Goal: Information Seeking & Learning: Learn about a topic

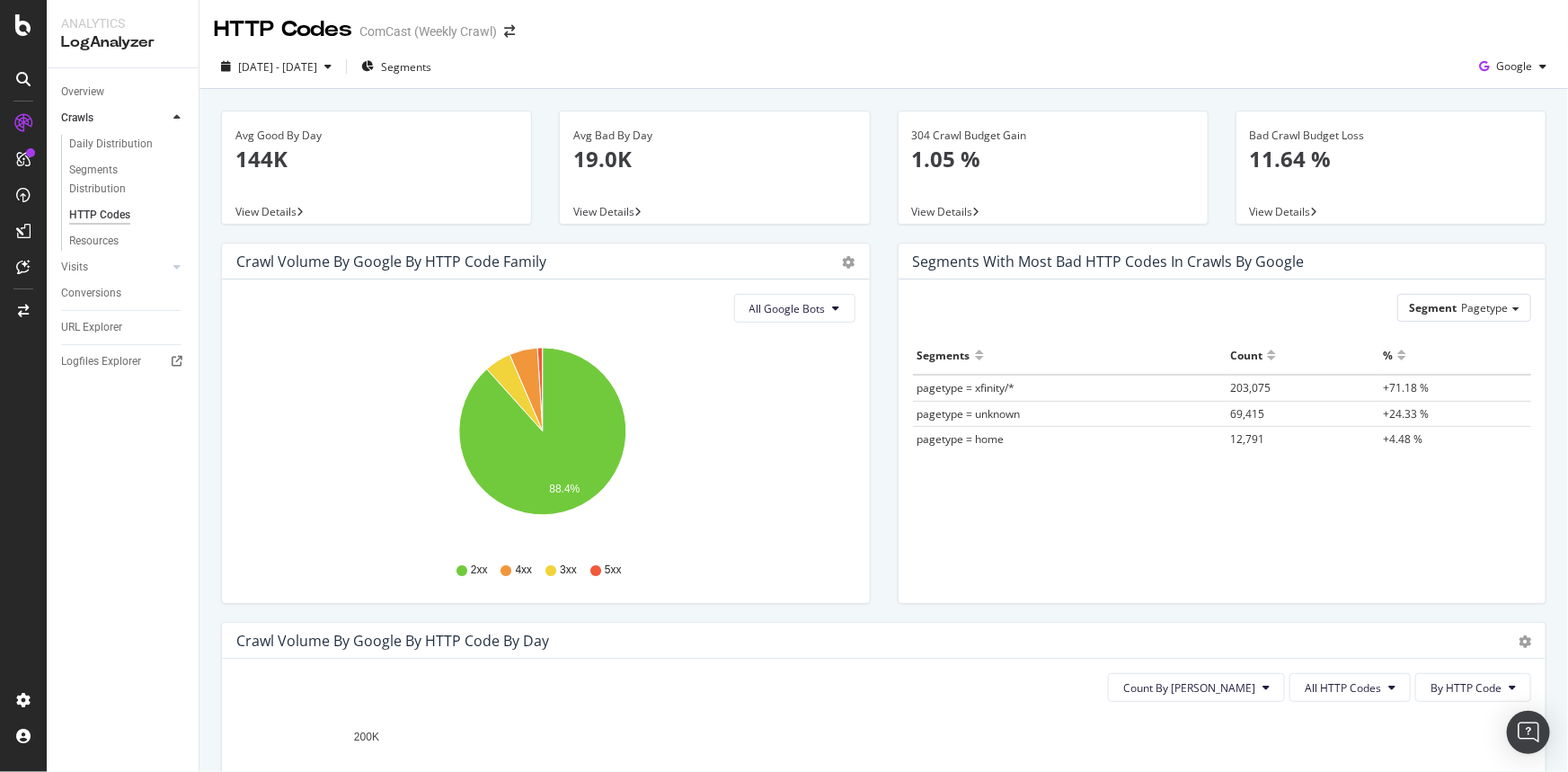
scroll to position [326, 0]
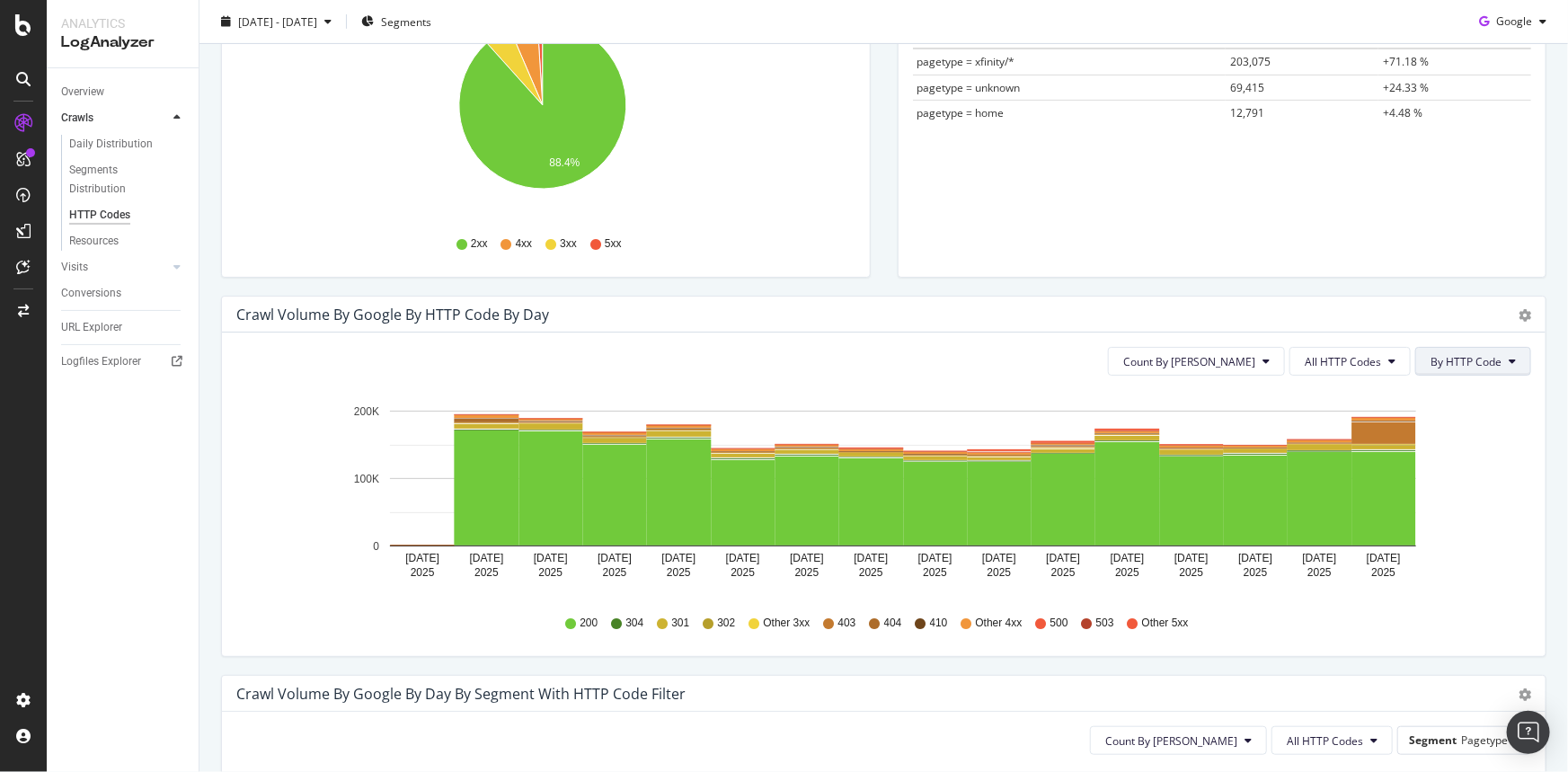
click at [1459, 357] on span "By HTTP Code" at bounding box center [1466, 362] width 71 height 15
click at [1366, 367] on span "All HTTP Codes" at bounding box center [1343, 362] width 76 height 15
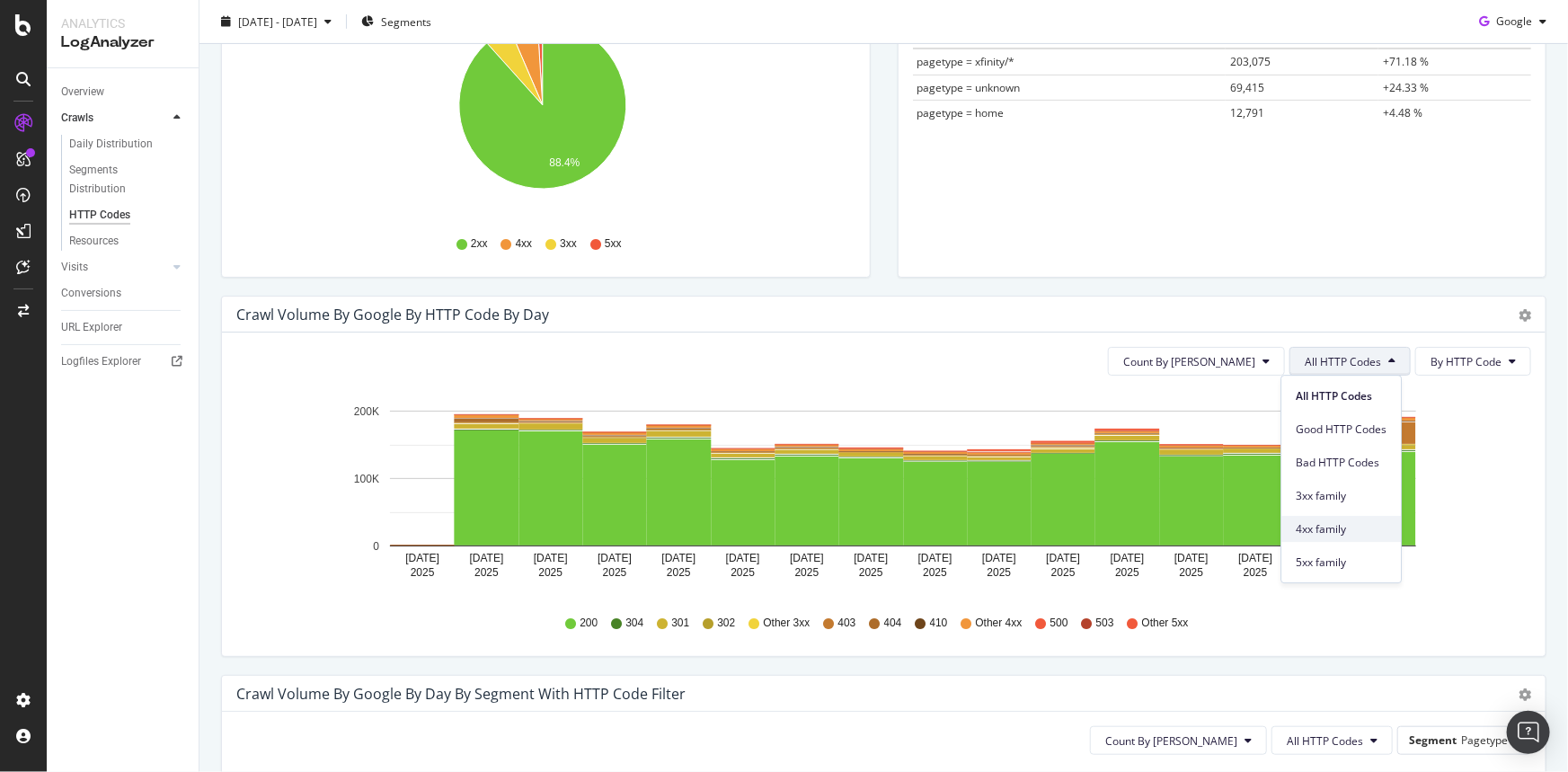
click at [1364, 524] on span "4xx family" at bounding box center [1342, 530] width 91 height 16
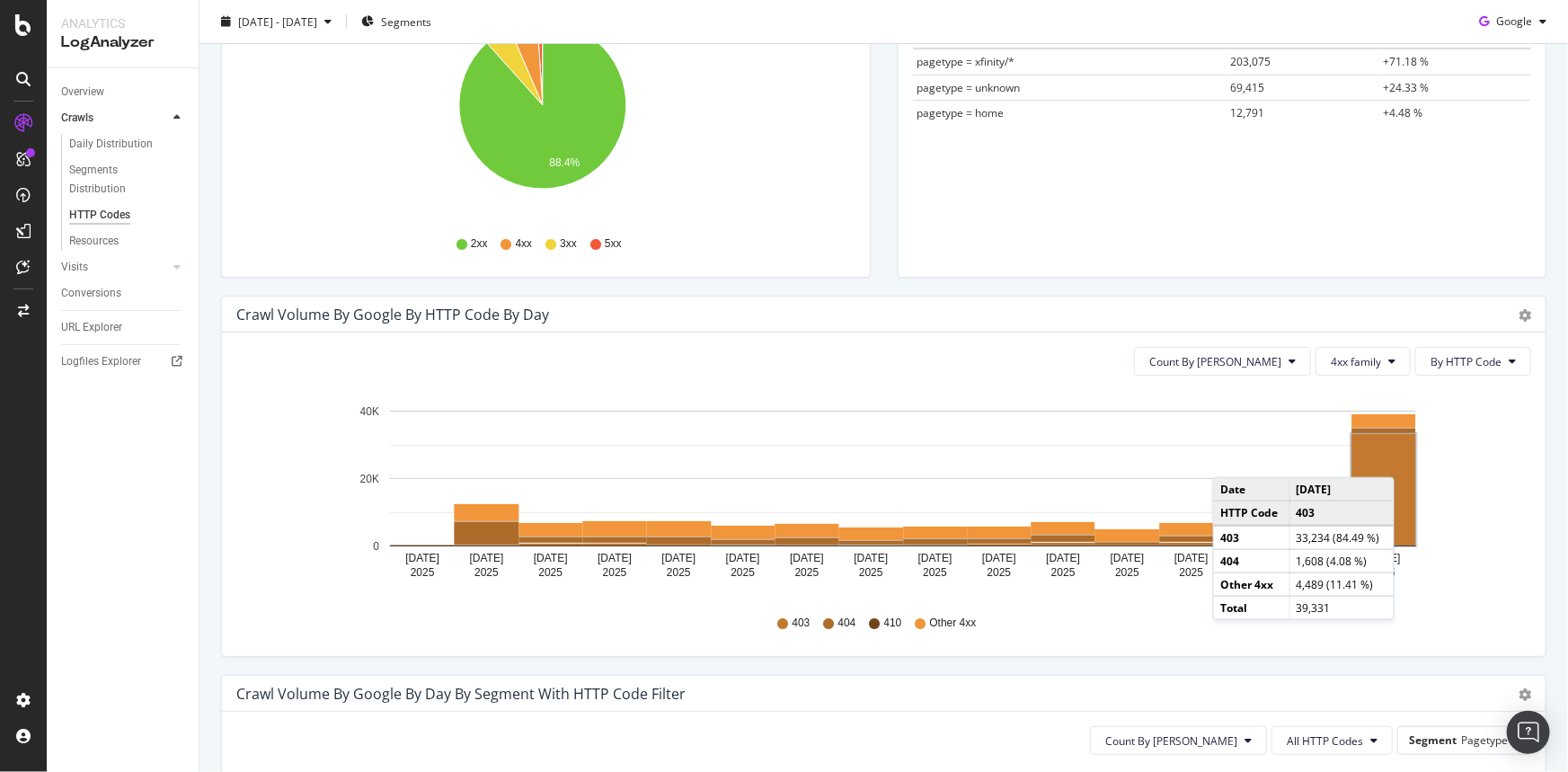
click at [1401, 458] on rect "A chart." at bounding box center [1384, 490] width 64 height 111
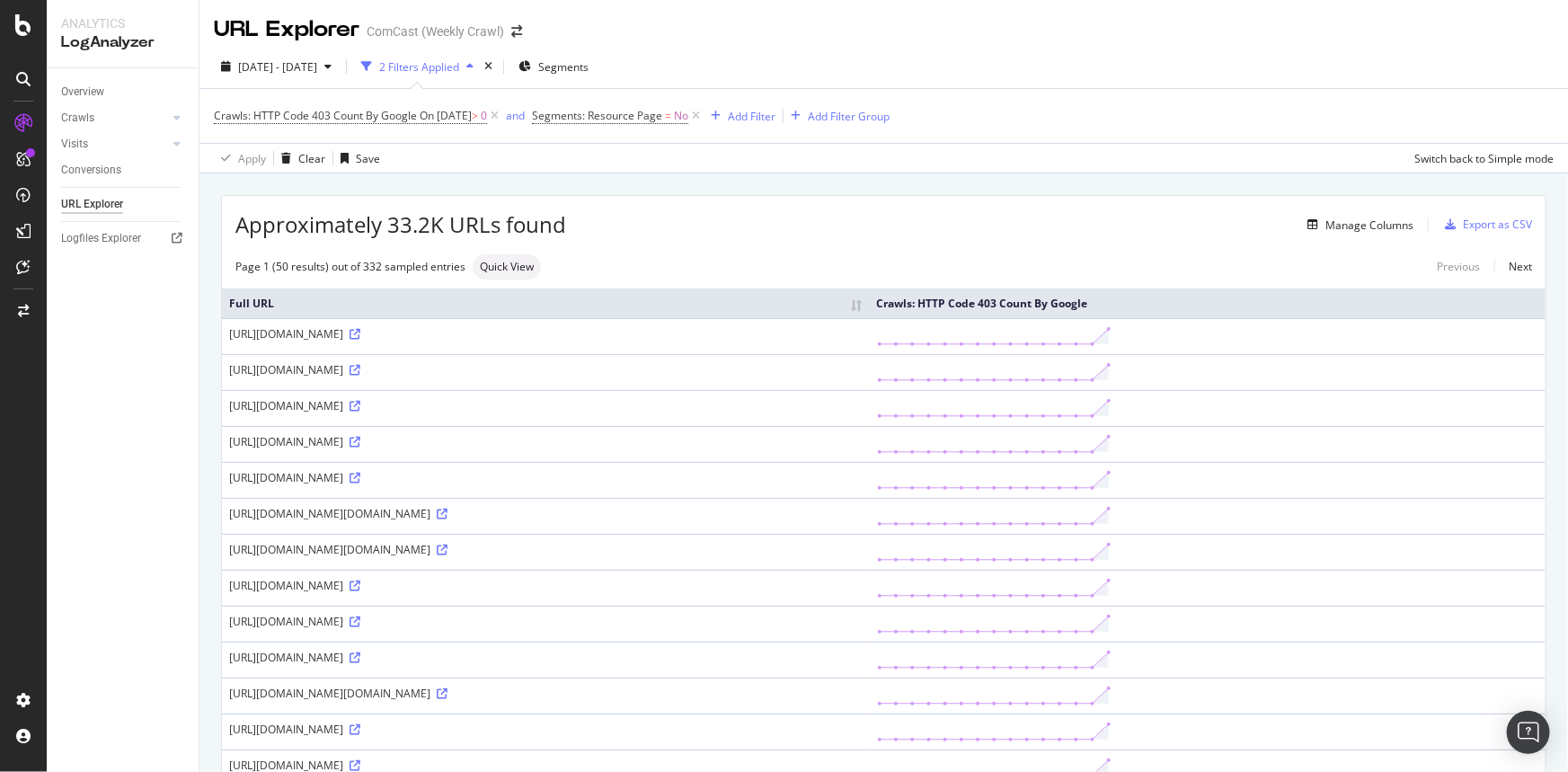
click at [133, 558] on div "Overview Crawls Daily Distribution Segments Distribution HTTP Codes Resources V…" at bounding box center [123, 420] width 152 height 704
click at [360, 446] on icon at bounding box center [354, 442] width 10 height 10
click at [1334, 227] on div "Manage Columns" at bounding box center [1369, 225] width 88 height 15
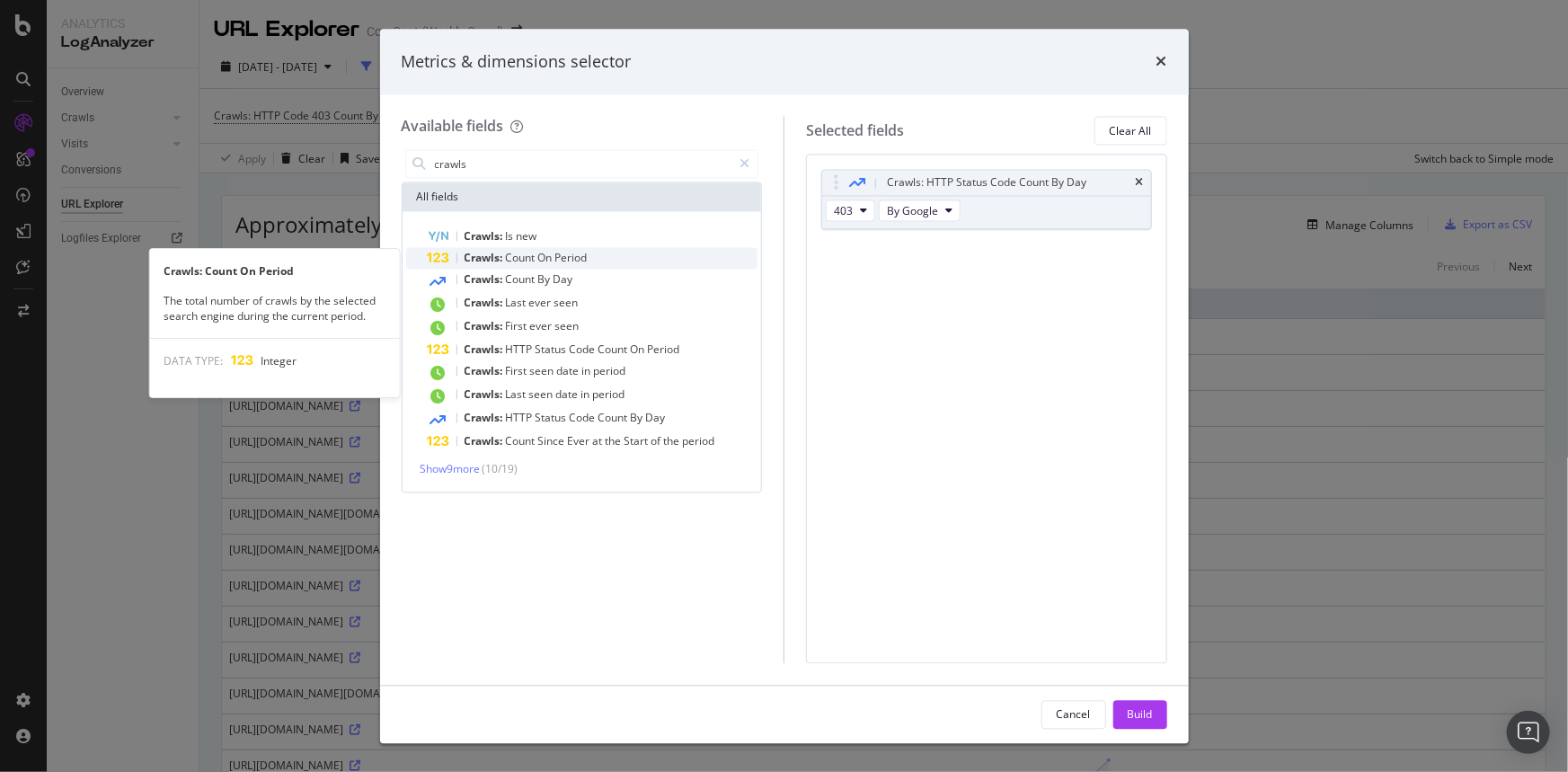
type input "crawls"
click at [637, 256] on div "Crawls: Count On Period" at bounding box center [593, 259] width 331 height 22
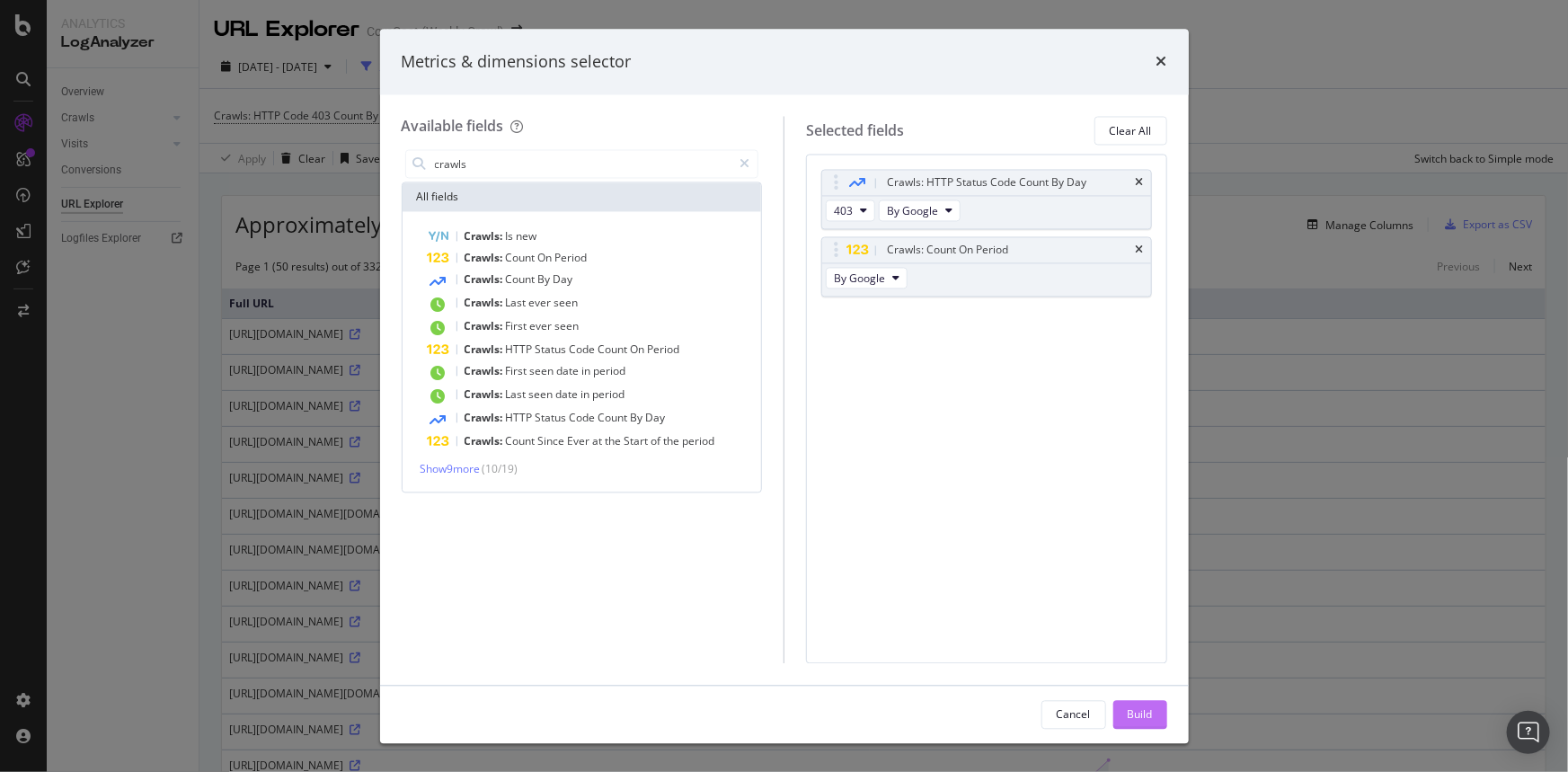
click at [1144, 707] on div "Build" at bounding box center [1140, 714] width 25 height 15
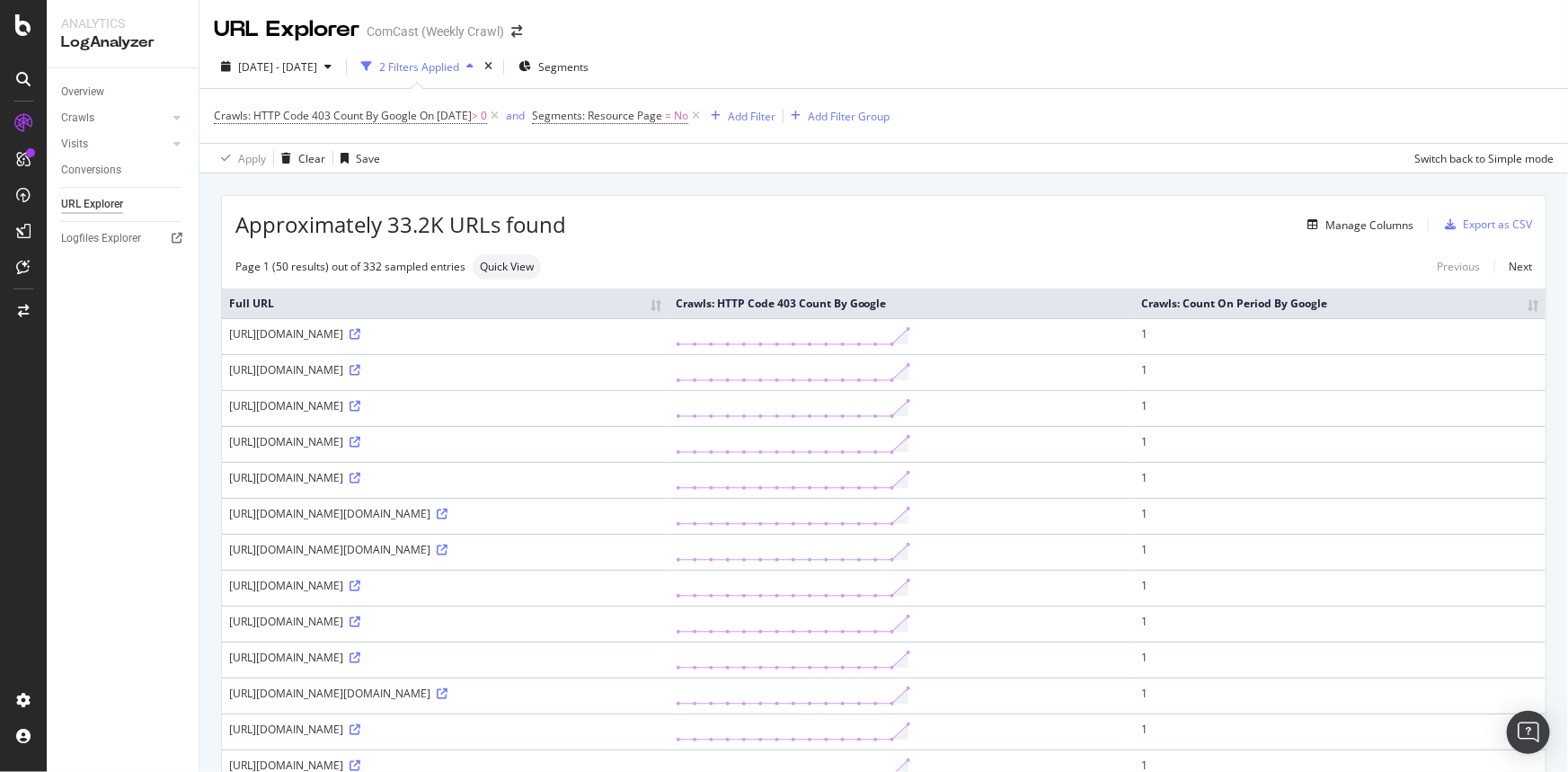
click at [1519, 305] on th "Crawls: Count On Period By Google" at bounding box center [1340, 303] width 411 height 29
click at [1519, 306] on th "Crawls: Count On Period By Google" at bounding box center [1340, 303] width 411 height 29
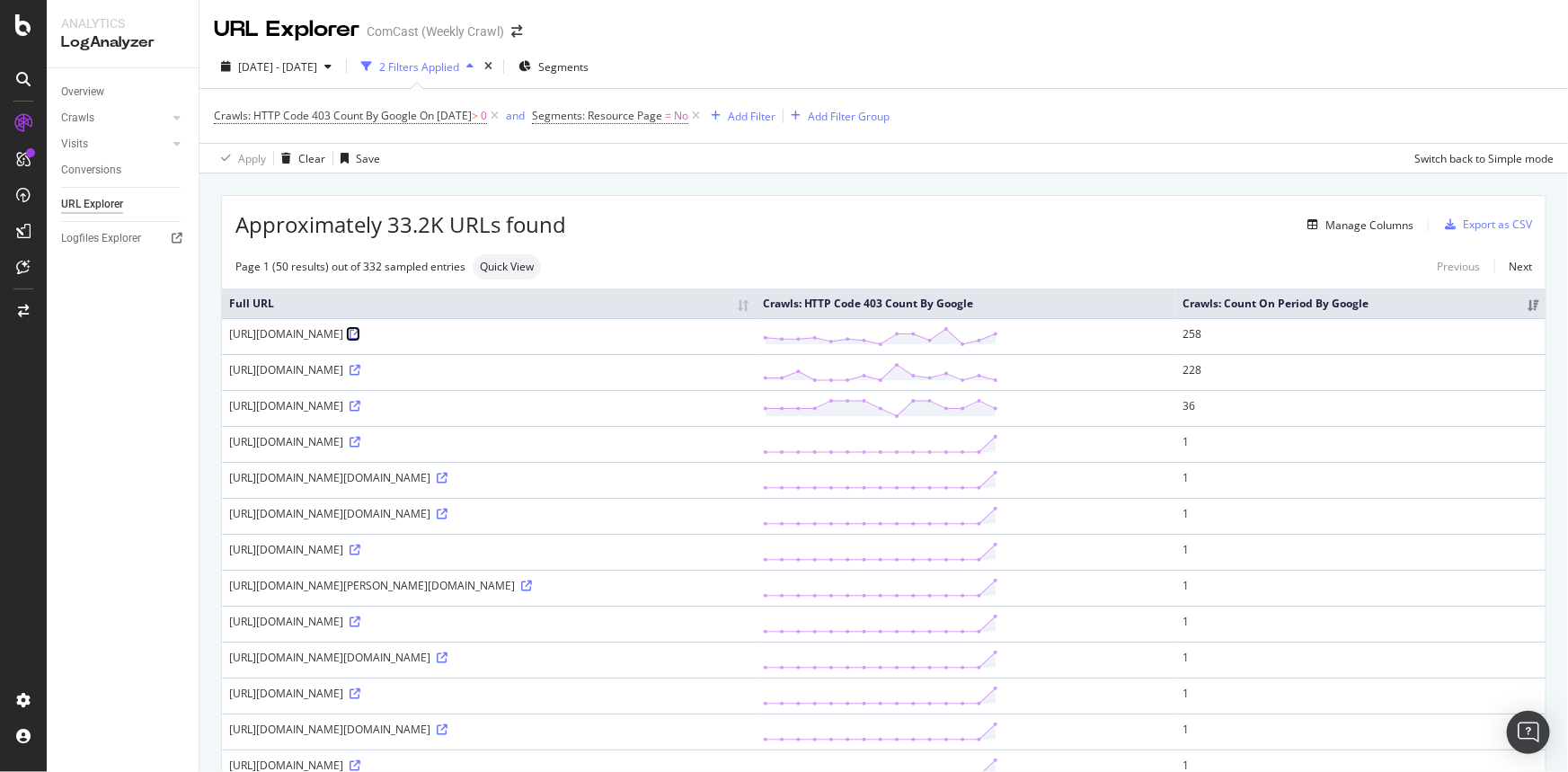
click at [360, 334] on icon at bounding box center [354, 334] width 10 height 10
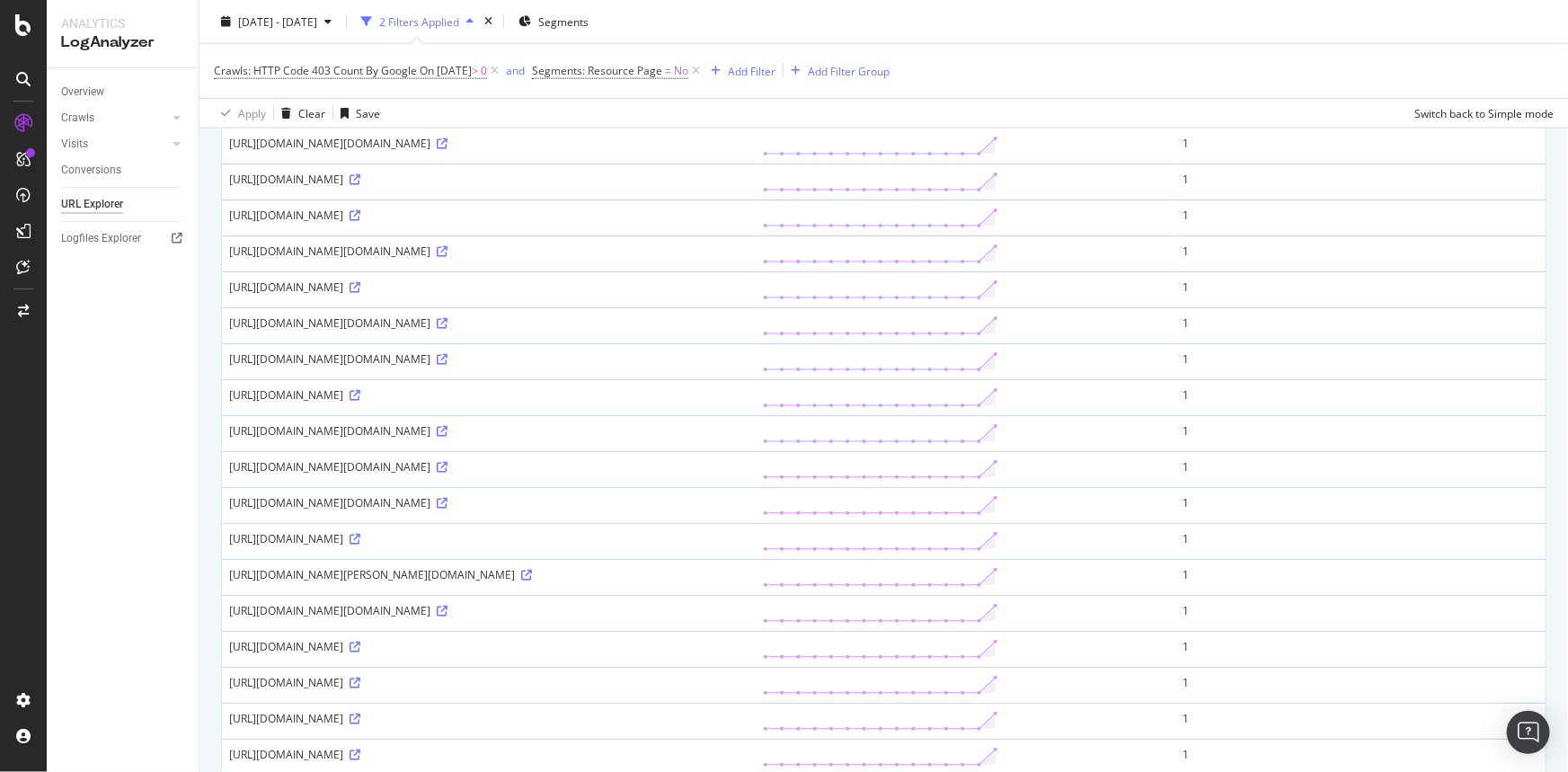
scroll to position [864, 0]
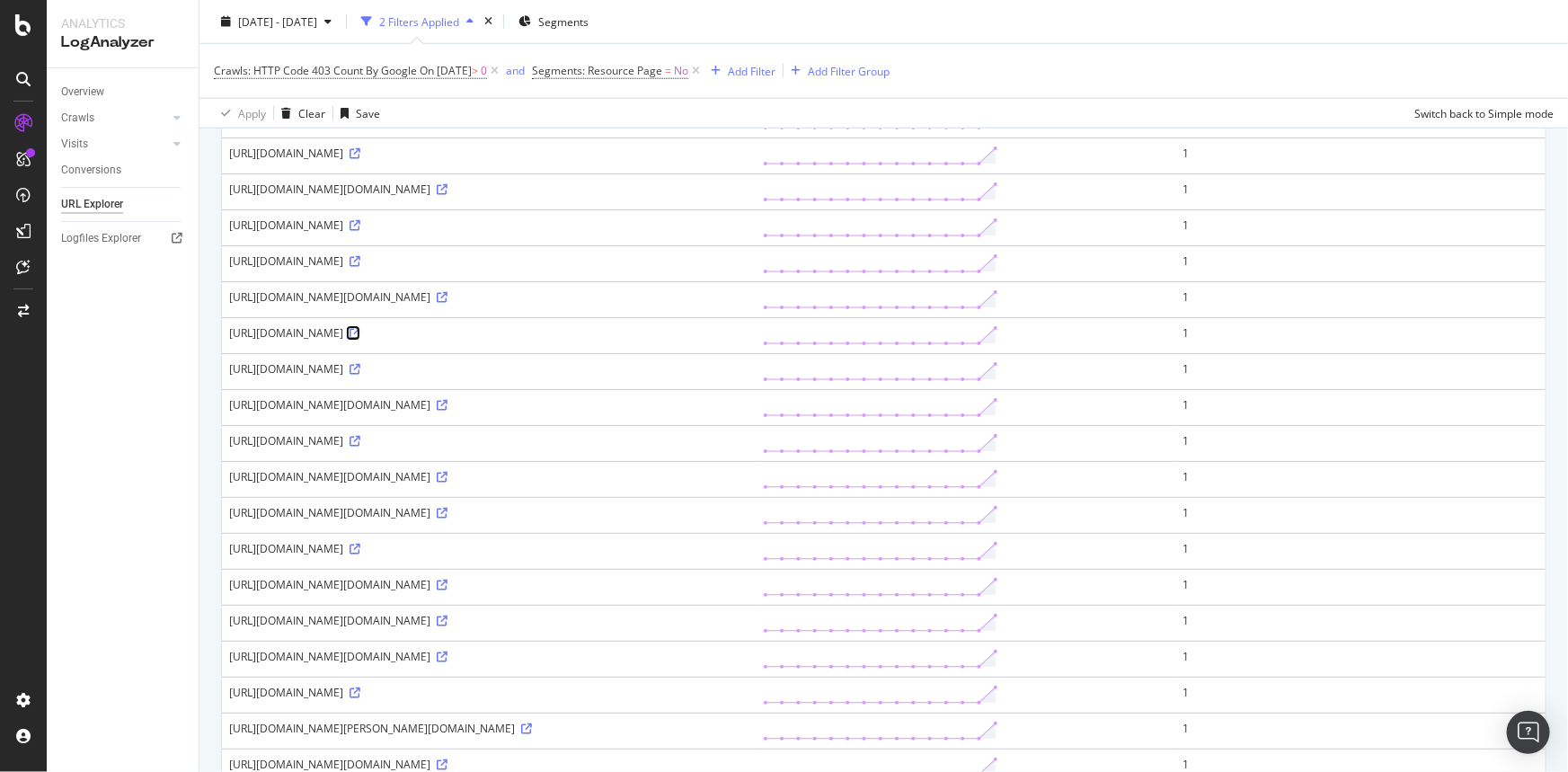
click at [360, 333] on icon at bounding box center [354, 333] width 10 height 10
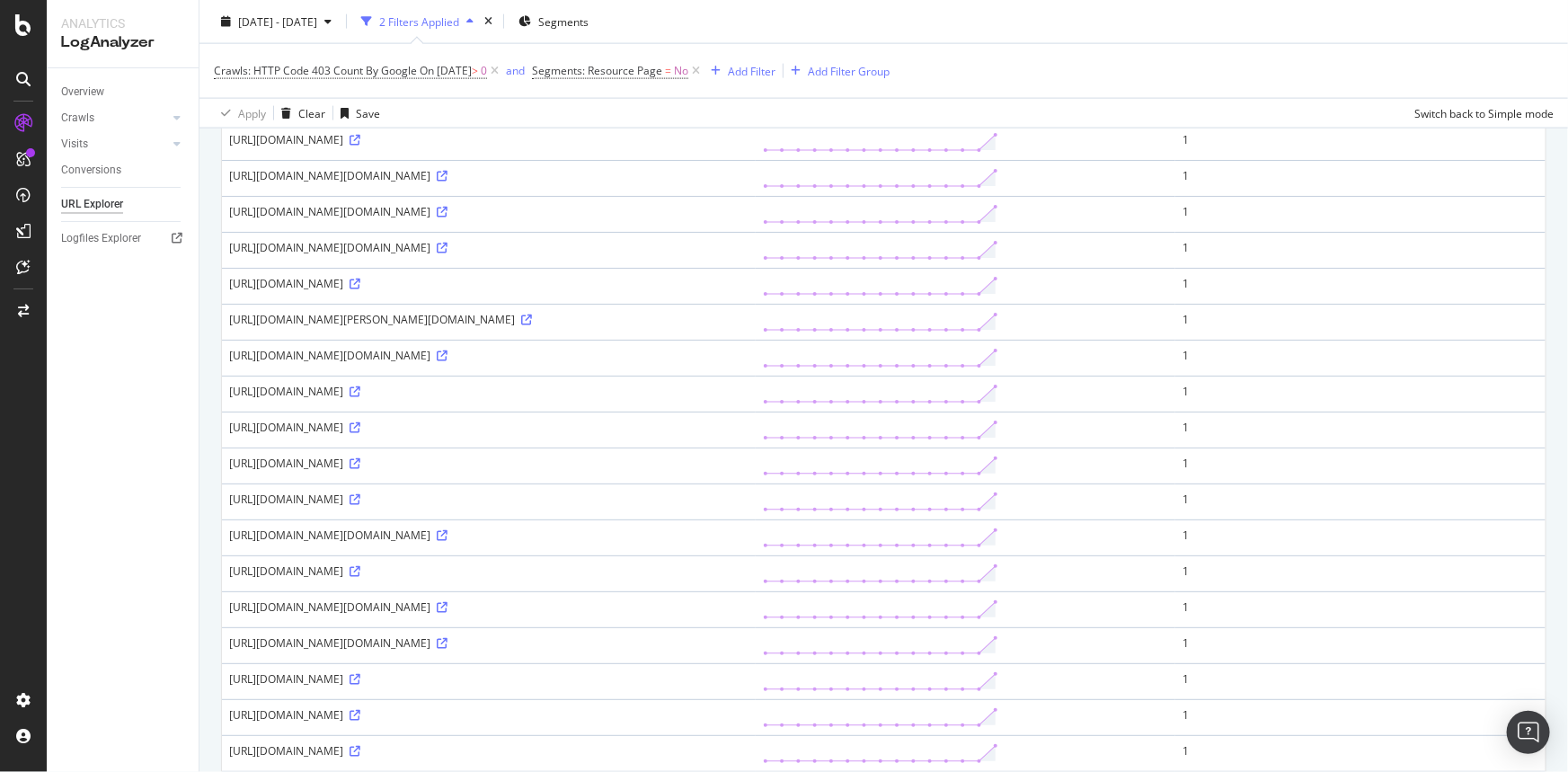
scroll to position [1437, 0]
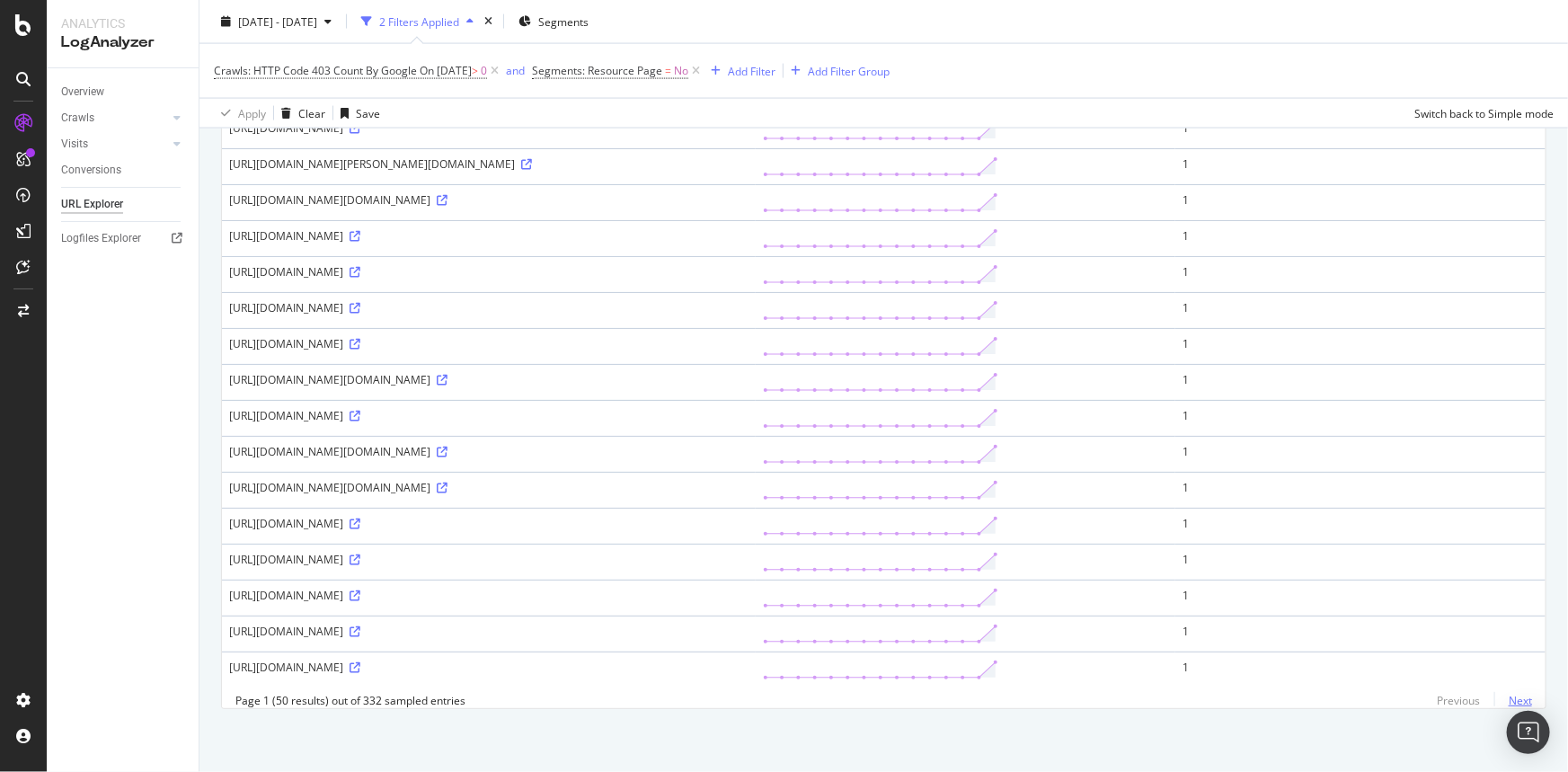
click at [1511, 698] on link "Next" at bounding box center [1514, 701] width 38 height 26
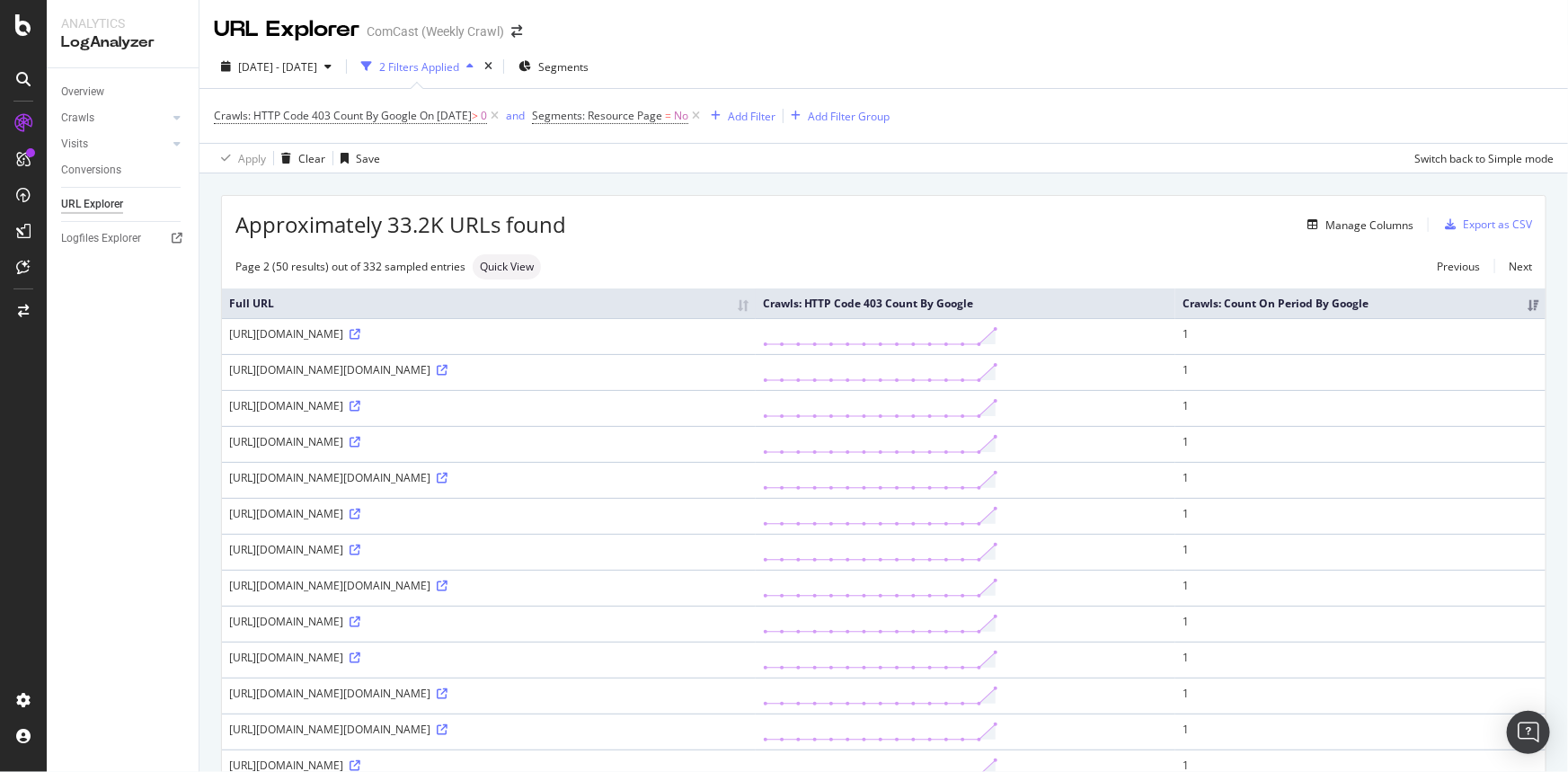
click at [428, 331] on div "https://www.xfinity.com/HRExec.asp" at bounding box center [488, 334] width 520 height 15
click at [360, 336] on icon at bounding box center [354, 334] width 10 height 10
click at [88, 511] on div "Overview Crawls Daily Distribution Segments Distribution HTTP Codes Resources V…" at bounding box center [123, 420] width 152 height 704
click at [672, 307] on th "Full URL" at bounding box center [489, 303] width 534 height 29
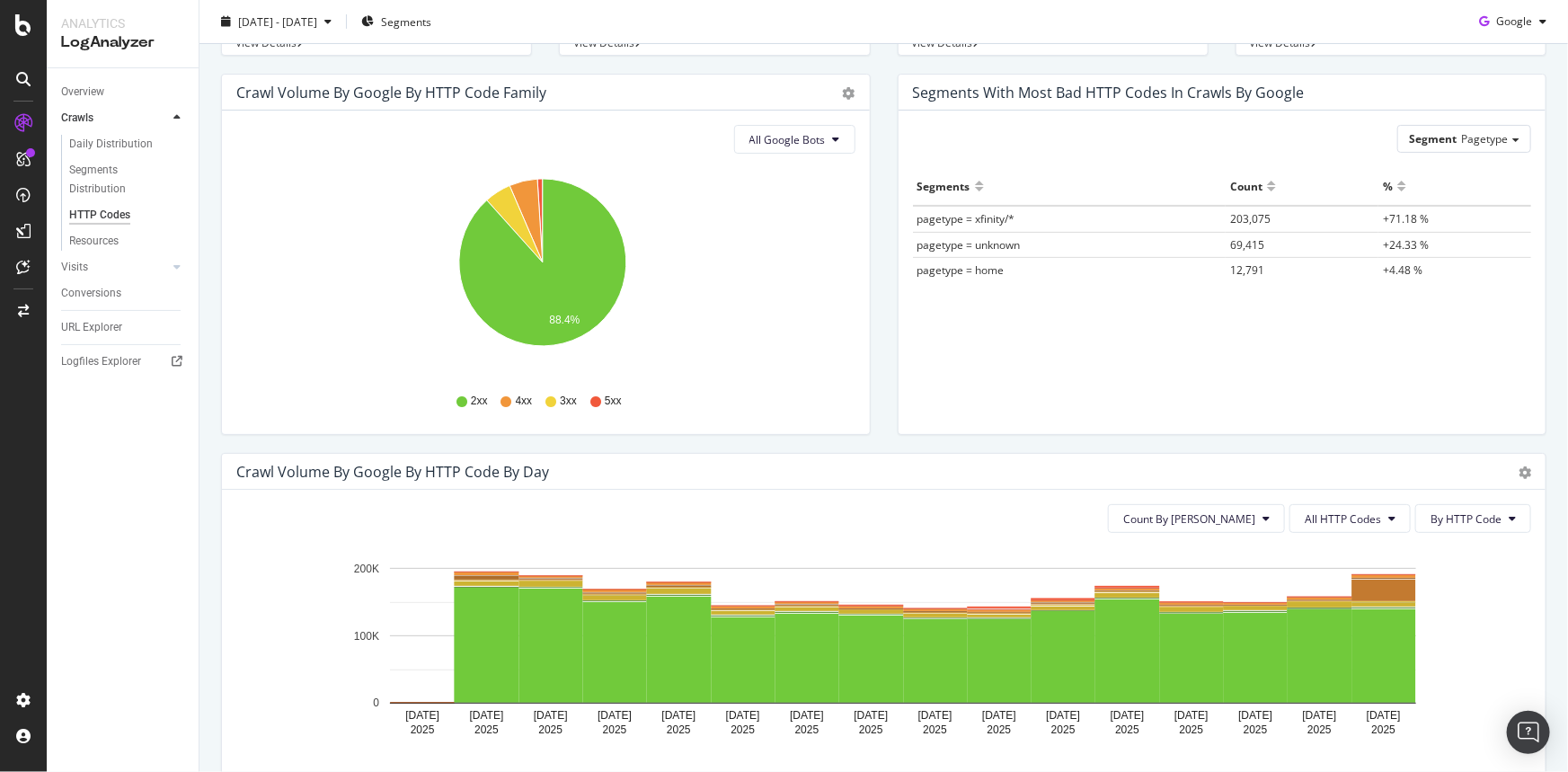
scroll to position [408, 0]
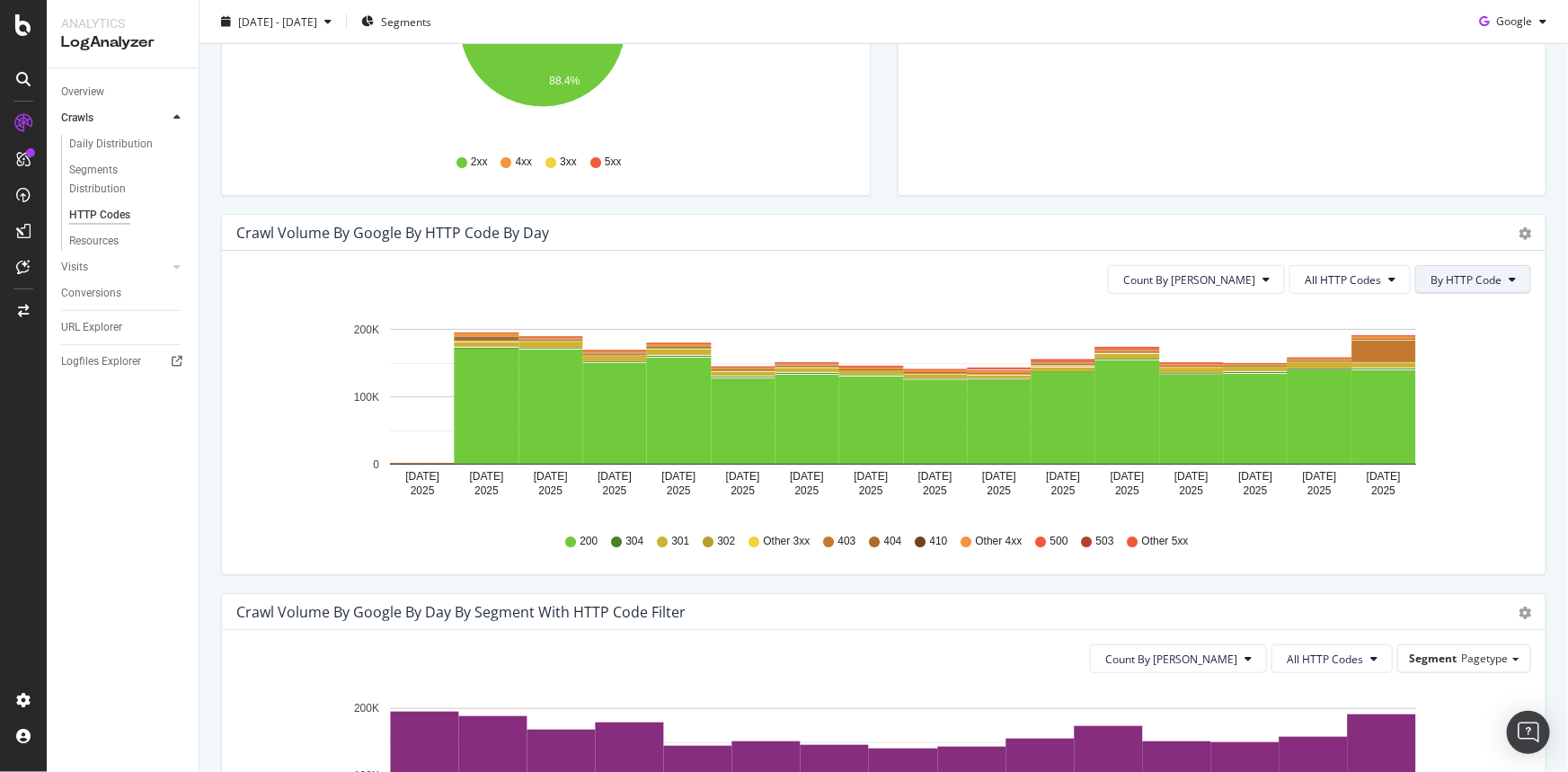
click at [1456, 275] on span "By HTTP Code" at bounding box center [1466, 280] width 71 height 15
click at [1357, 278] on span "All HTTP Codes" at bounding box center [1343, 280] width 76 height 15
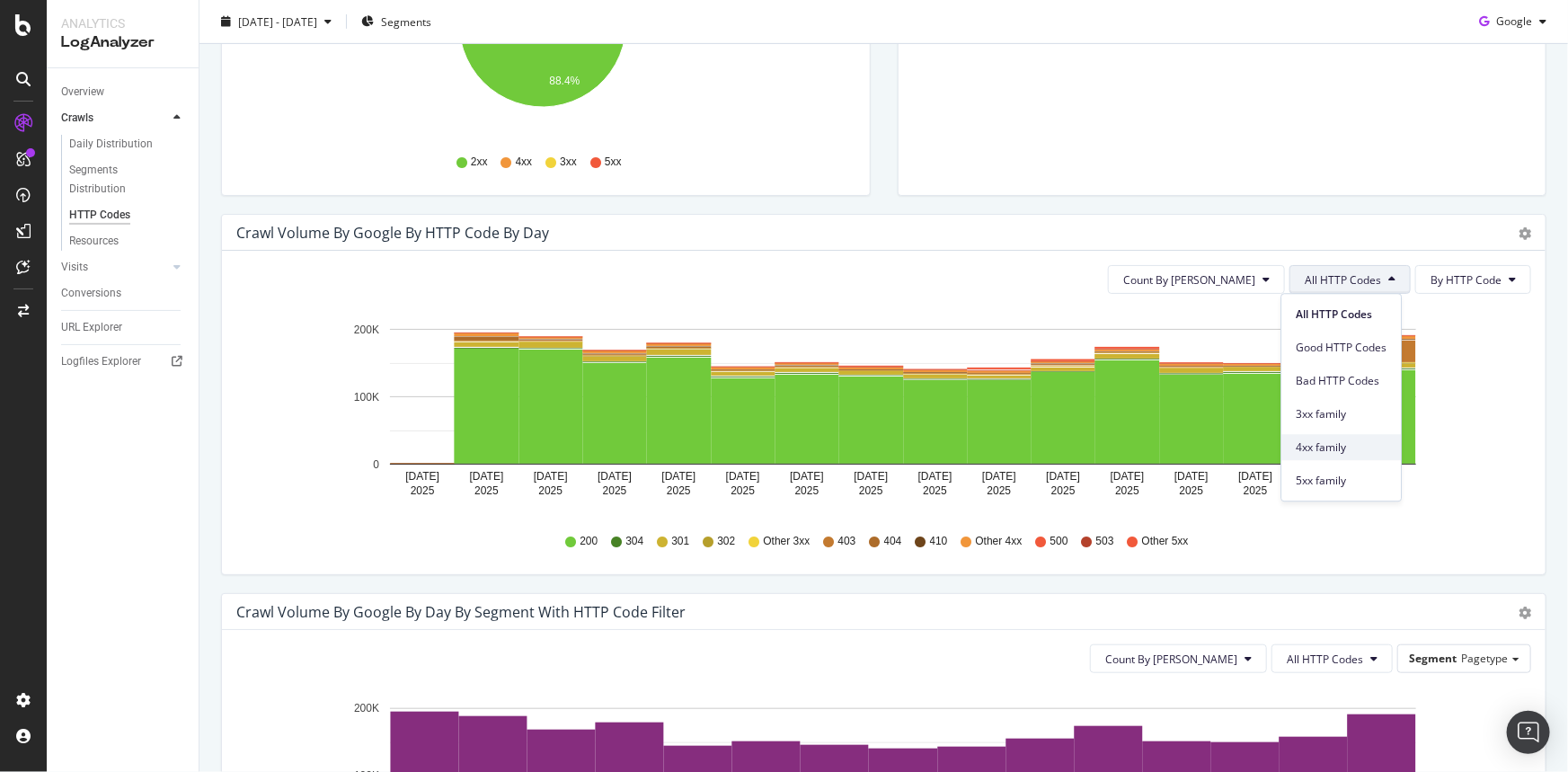
click at [1346, 449] on span "4xx family" at bounding box center [1342, 447] width 91 height 16
